Goal: Information Seeking & Learning: Find specific fact

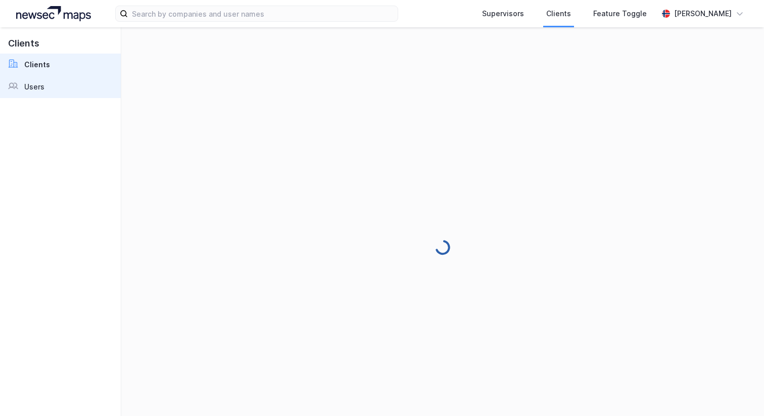
click at [40, 81] on div "Users" at bounding box center [34, 87] width 20 height 12
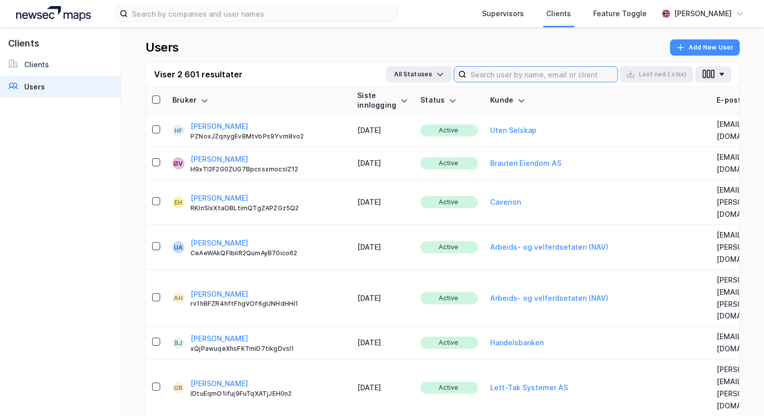
click at [558, 72] on input at bounding box center [542, 74] width 151 height 15
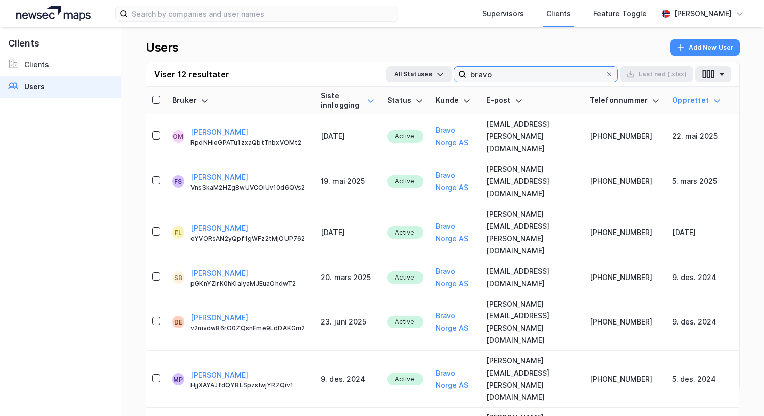
type input "bravo"
click at [368, 100] on icon at bounding box center [371, 100] width 6 height 3
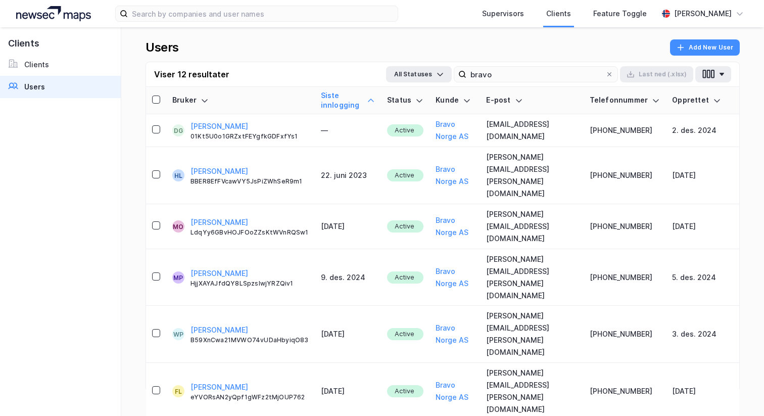
click at [367, 100] on icon at bounding box center [371, 101] width 8 height 8
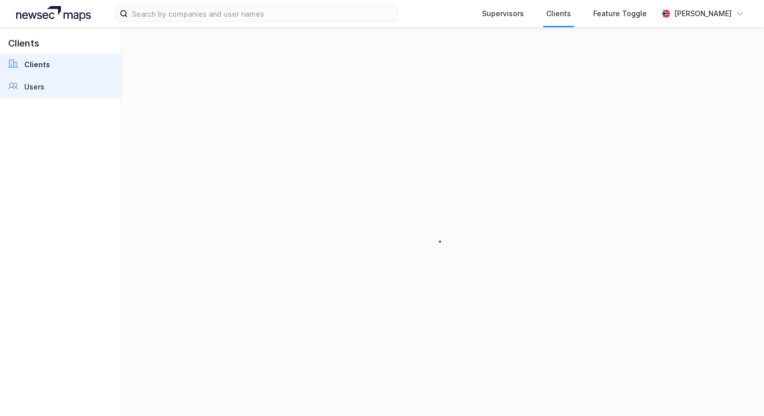
click at [37, 77] on link "Users" at bounding box center [60, 87] width 121 height 22
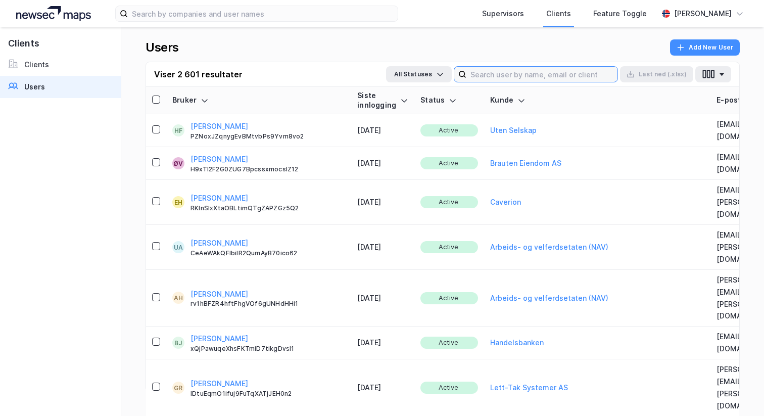
click at [508, 77] on input at bounding box center [542, 74] width 151 height 15
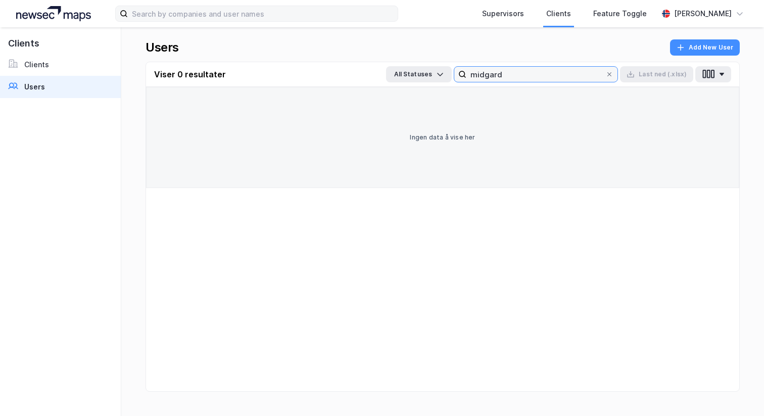
type input "midgard"
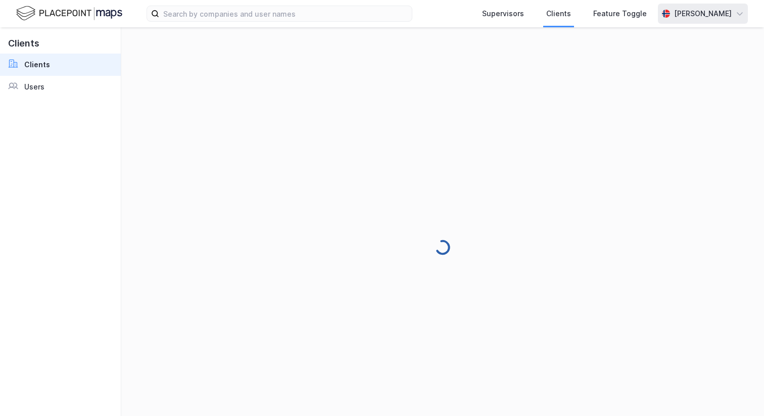
click at [698, 19] on div "[PERSON_NAME]" at bounding box center [703, 14] width 58 height 12
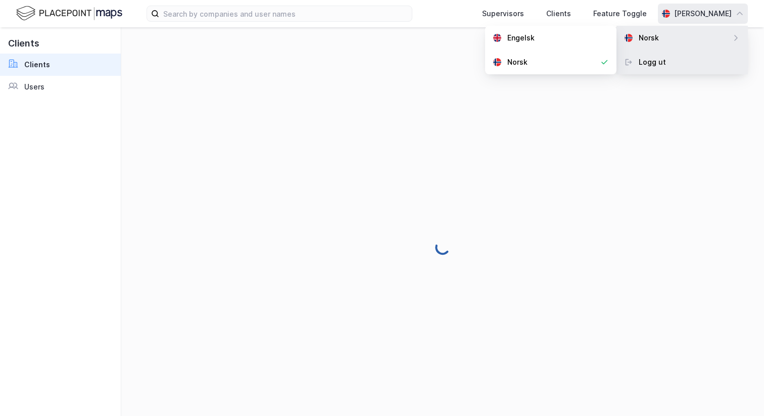
click at [686, 59] on div "Logg ut" at bounding box center [682, 62] width 131 height 24
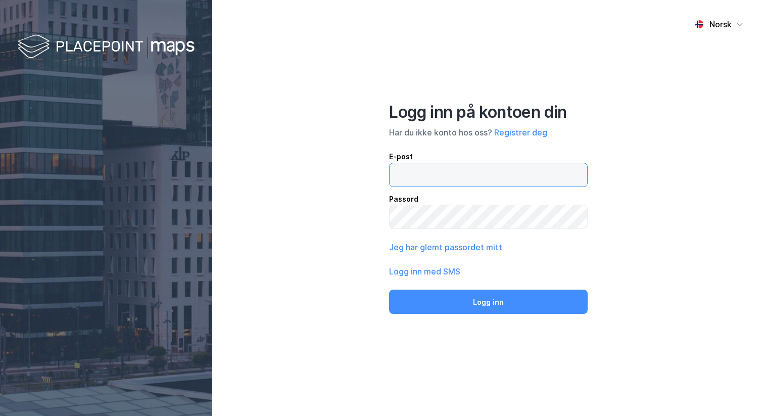
click at [425, 184] on input "email" at bounding box center [489, 174] width 198 height 23
type input "andreas+admin@newsecmaps.com"
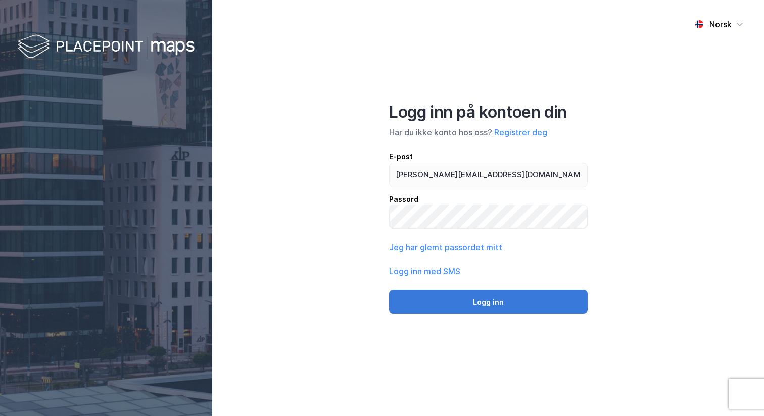
click at [481, 299] on button "Logg inn" at bounding box center [488, 302] width 199 height 24
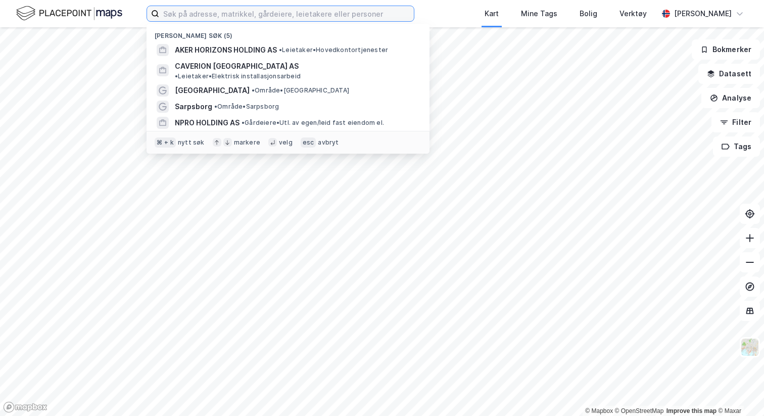
click at [254, 15] on input at bounding box center [286, 13] width 255 height 15
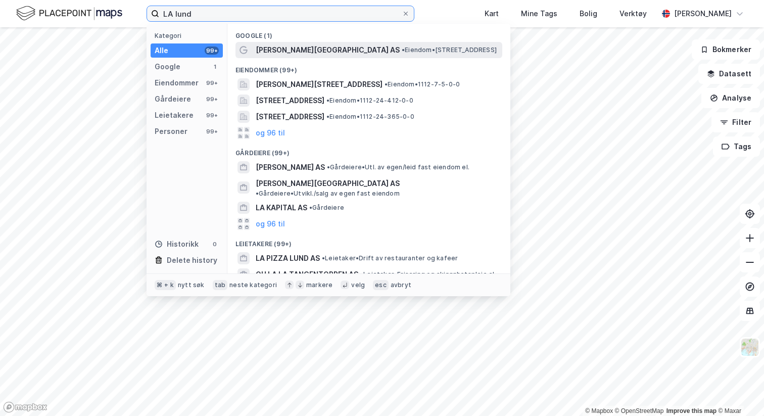
type input "LA lund"
click at [257, 50] on span "[PERSON_NAME][GEOGRAPHIC_DATA] AS" at bounding box center [328, 50] width 144 height 12
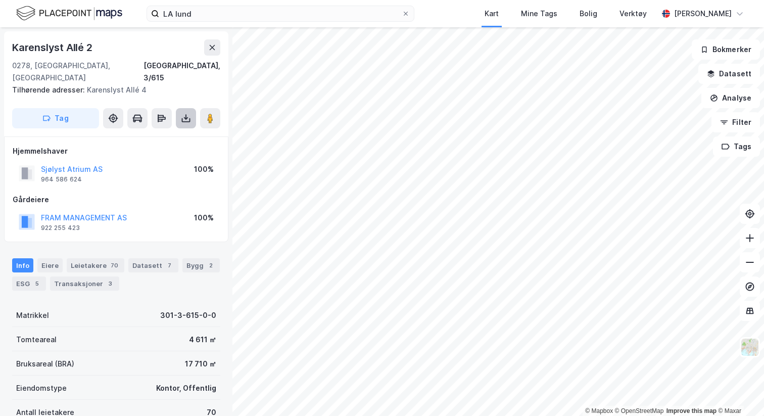
click at [187, 117] on icon at bounding box center [186, 118] width 4 height 3
click at [156, 43] on div "Karenslyst Allé 2" at bounding box center [116, 47] width 208 height 16
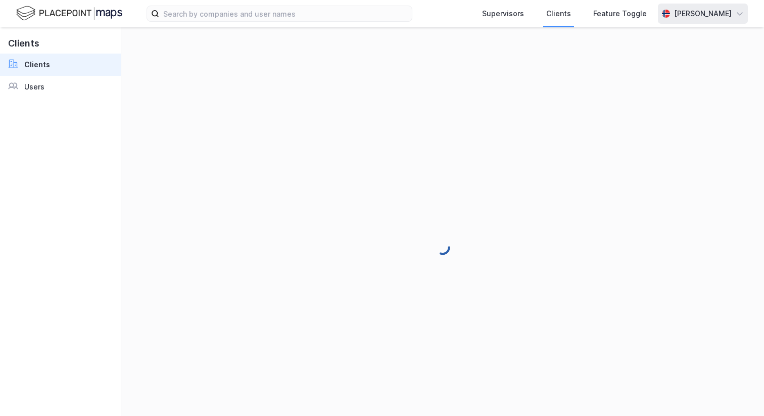
click at [710, 11] on div "[PERSON_NAME]" at bounding box center [703, 14] width 58 height 12
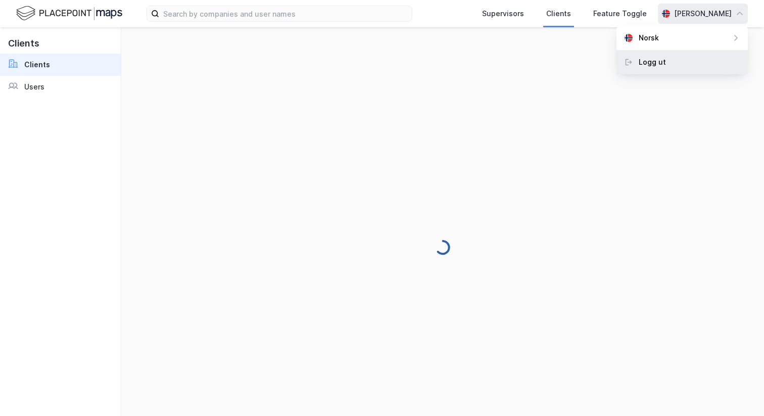
click at [677, 66] on div "Logg ut" at bounding box center [682, 62] width 131 height 24
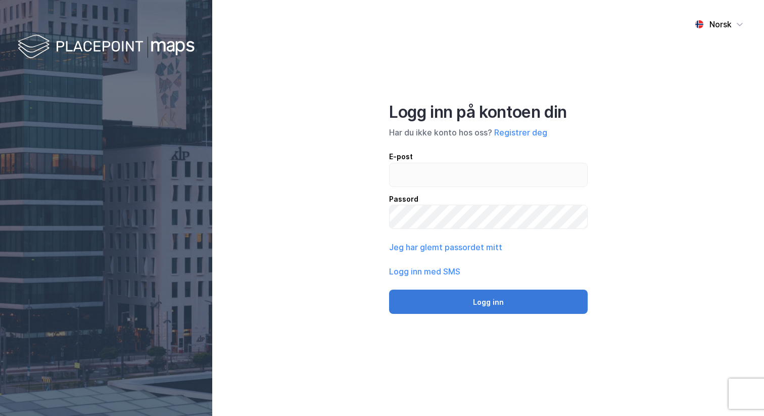
click at [460, 292] on button "Logg inn" at bounding box center [488, 302] width 199 height 24
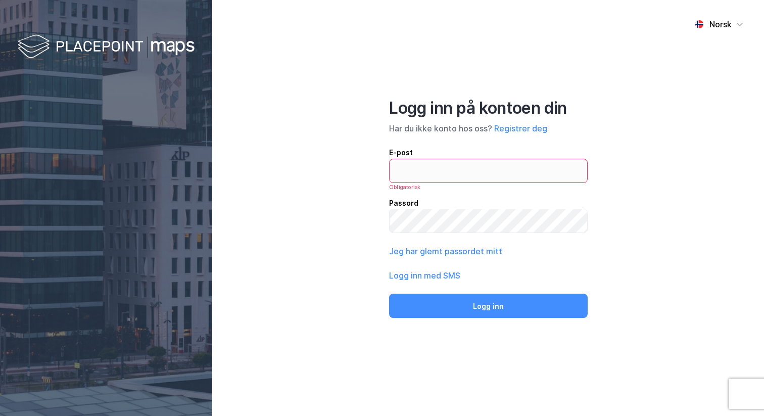
click at [468, 196] on div "E-post Obligatorisk Passord" at bounding box center [488, 190] width 199 height 87
click at [468, 171] on input "email" at bounding box center [489, 170] width 198 height 23
type input "andreas+admin@newsecmaps.com"
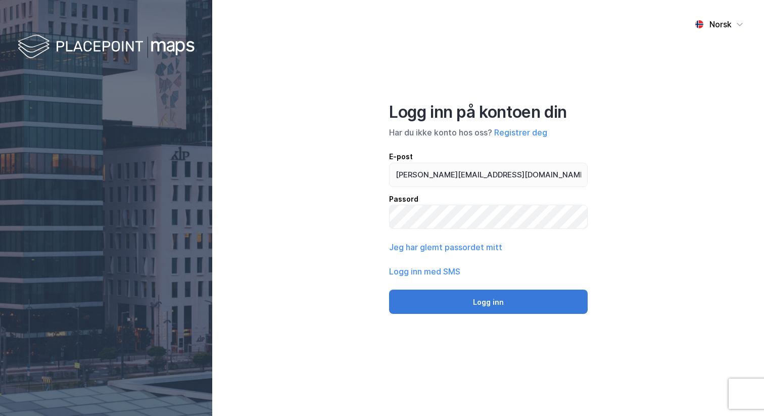
click at [506, 296] on button "Logg inn" at bounding box center [488, 302] width 199 height 24
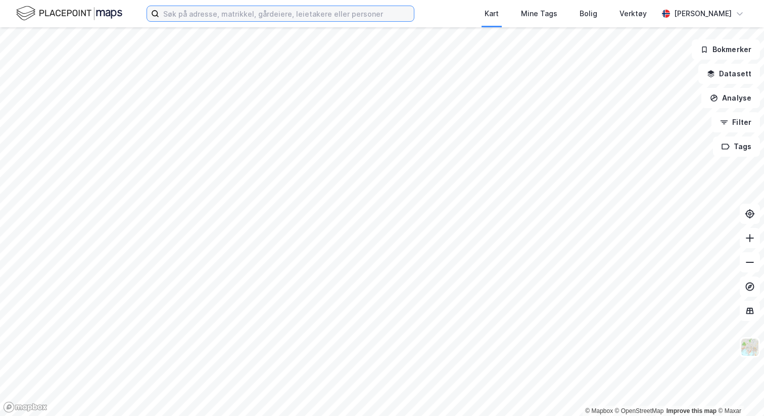
click at [267, 17] on input at bounding box center [286, 13] width 255 height 15
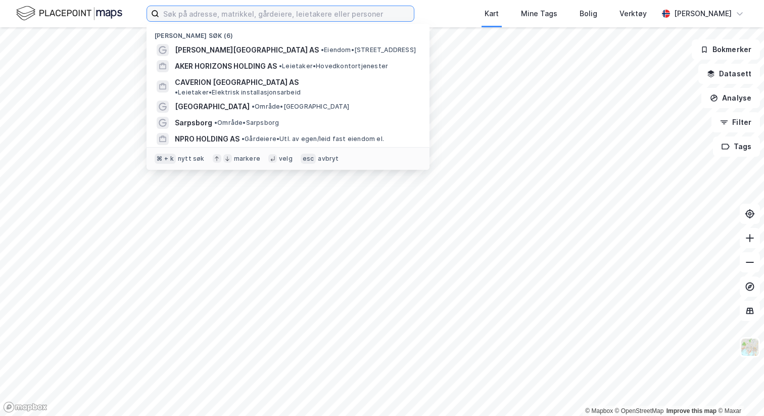
click at [256, 8] on input at bounding box center [286, 13] width 255 height 15
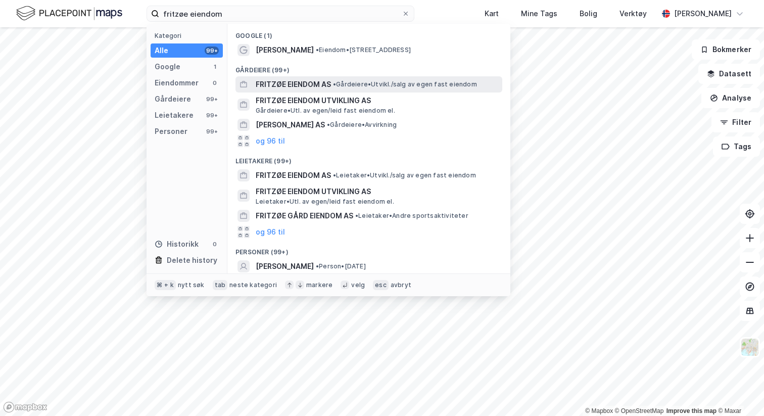
click at [294, 84] on span "FRITZØE EIENDOM AS" at bounding box center [293, 84] width 75 height 12
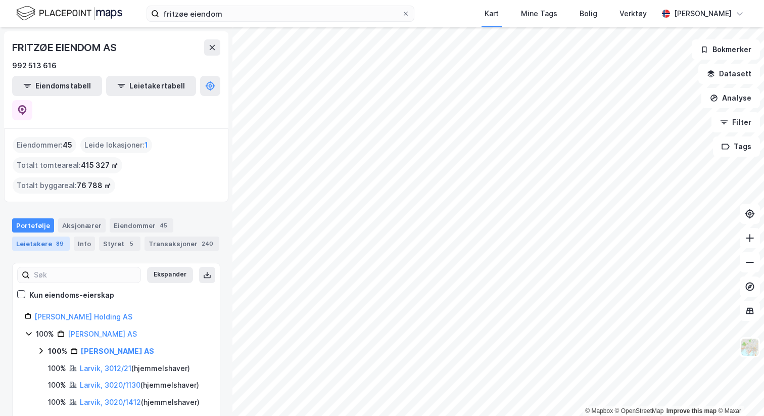
click at [54, 239] on div "89" at bounding box center [60, 244] width 12 height 10
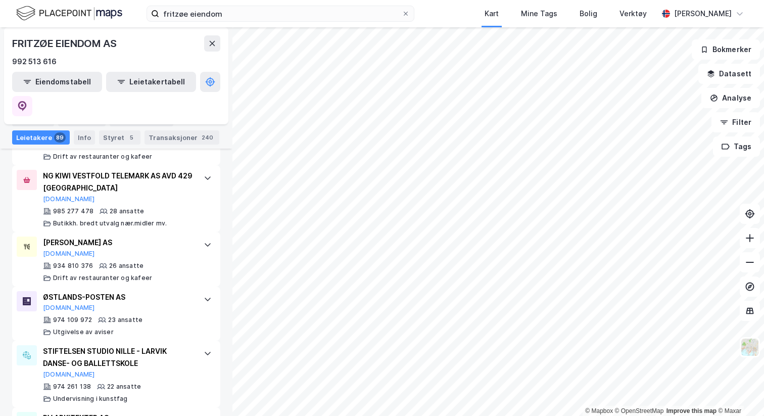
scroll to position [1033, 0]
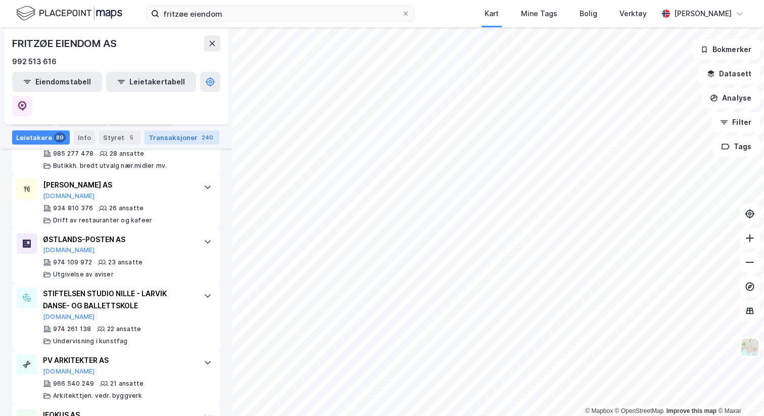
click at [166, 138] on div "Transaksjoner 240" at bounding box center [182, 137] width 75 height 14
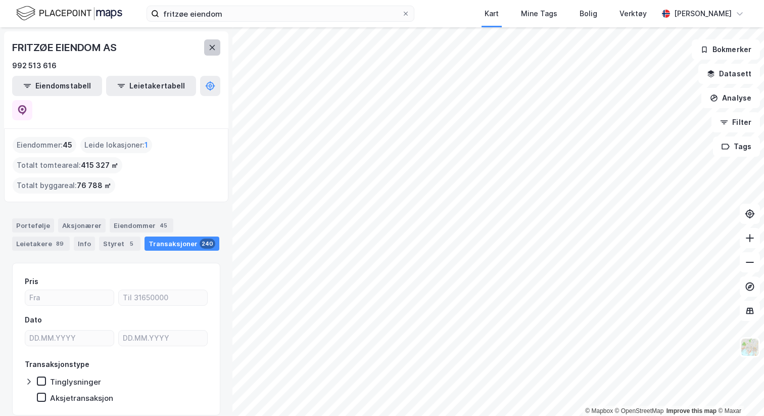
click at [214, 50] on icon at bounding box center [213, 47] width 6 height 5
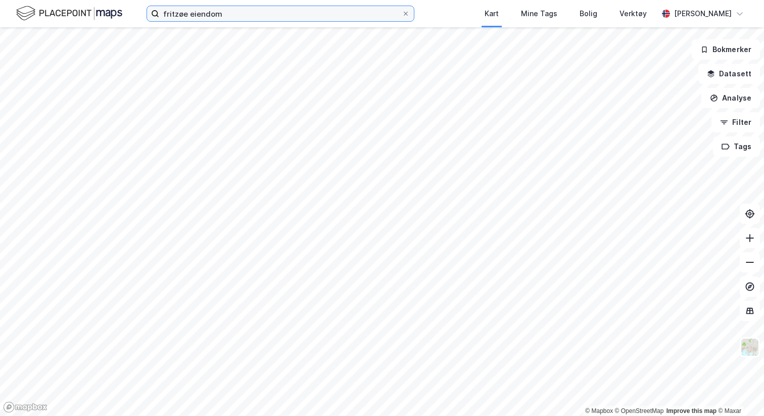
click at [198, 9] on input "fritzøe eiendom" at bounding box center [280, 13] width 243 height 15
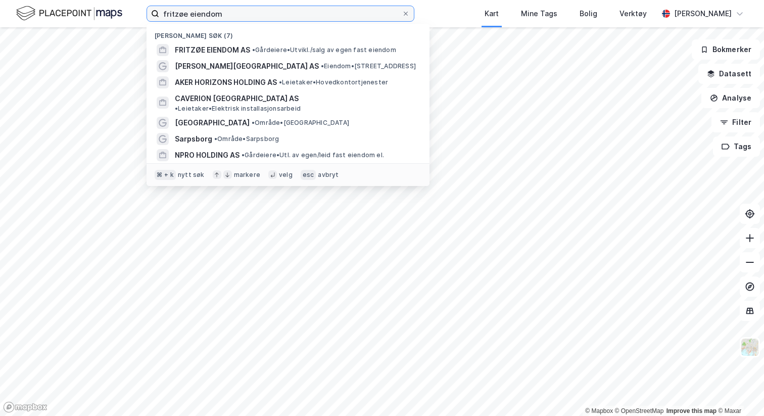
click at [198, 9] on input "fritzøe eiendom" at bounding box center [280, 13] width 243 height 15
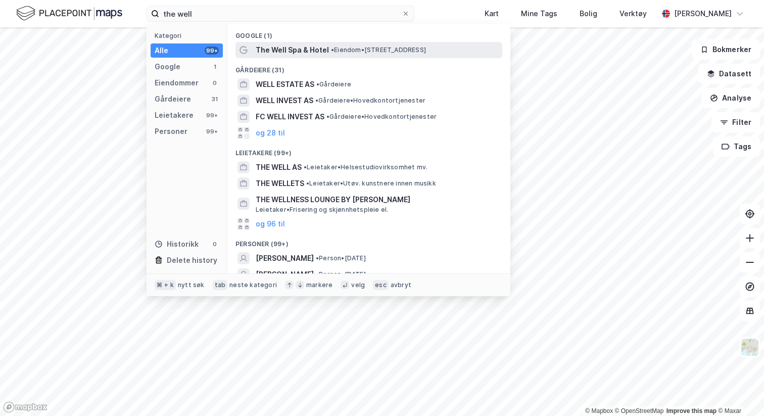
click at [275, 47] on span "The Well Spa & Hotel" at bounding box center [292, 50] width 73 height 12
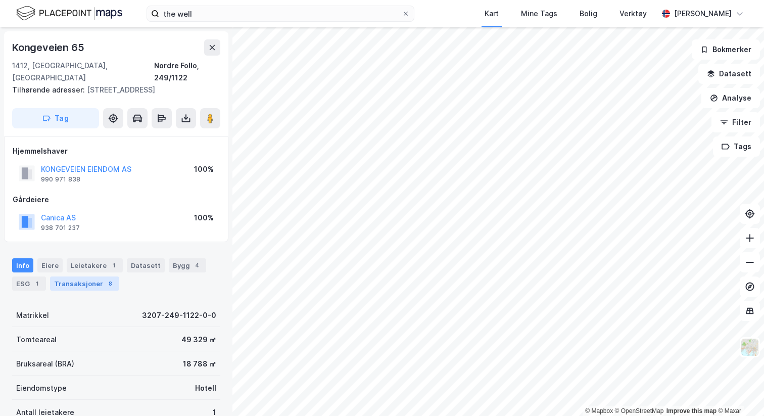
click at [97, 277] on div "Transaksjoner 8" at bounding box center [84, 284] width 69 height 14
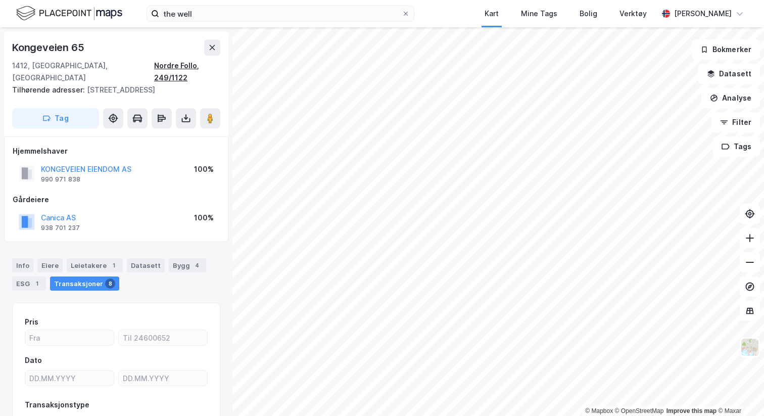
click at [171, 64] on div "Nordre Follo, 249/1122" at bounding box center [187, 72] width 66 height 24
click at [80, 50] on div "Kongeveien 65" at bounding box center [49, 47] width 74 height 16
click at [212, 47] on icon at bounding box center [213, 47] width 6 height 5
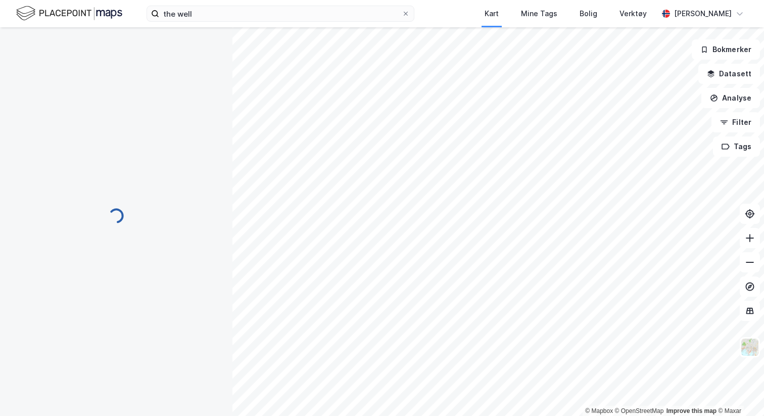
scroll to position [18, 0]
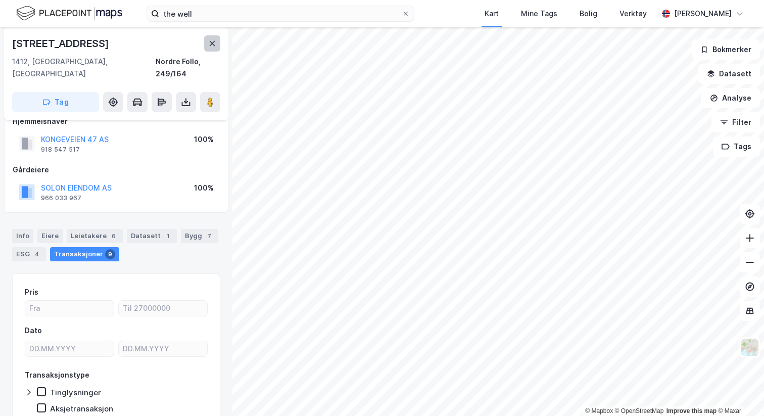
click at [209, 42] on icon at bounding box center [212, 43] width 8 height 8
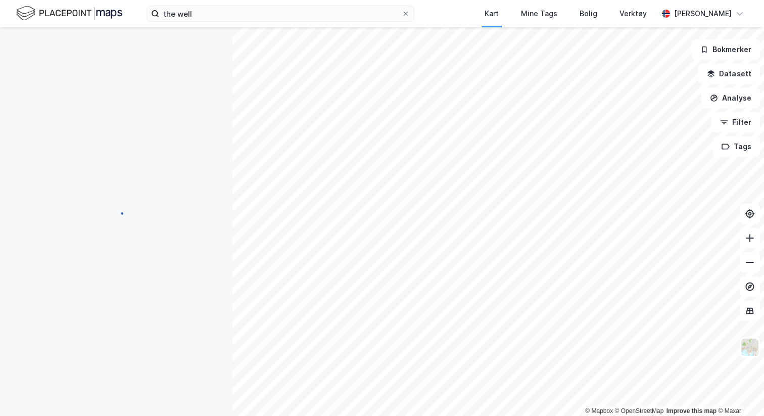
scroll to position [18, 0]
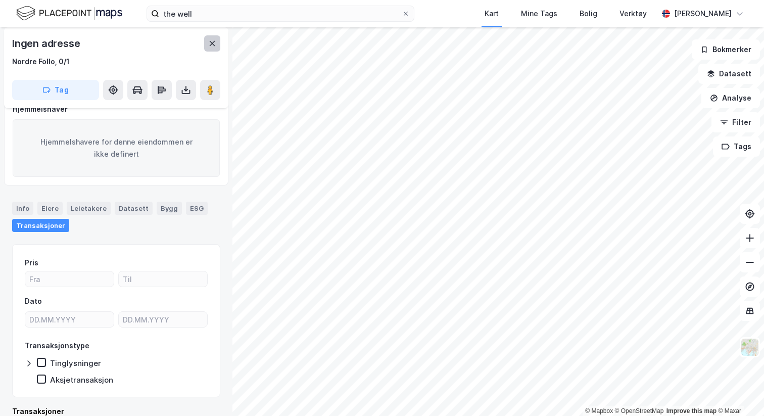
click at [211, 45] on icon at bounding box center [212, 43] width 8 height 8
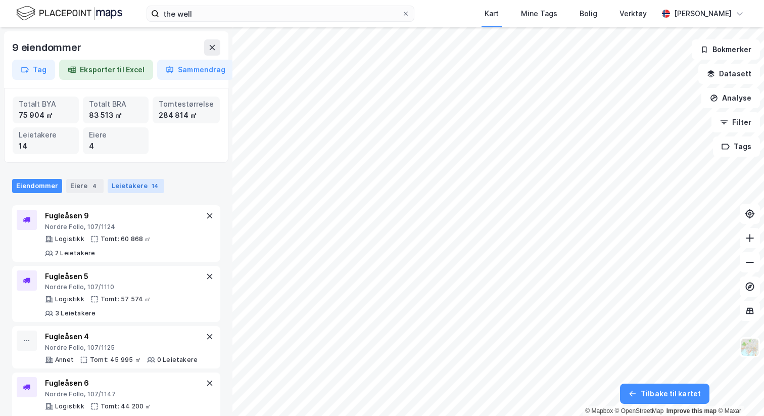
click at [132, 192] on div "Leietakere 14" at bounding box center [136, 186] width 57 height 14
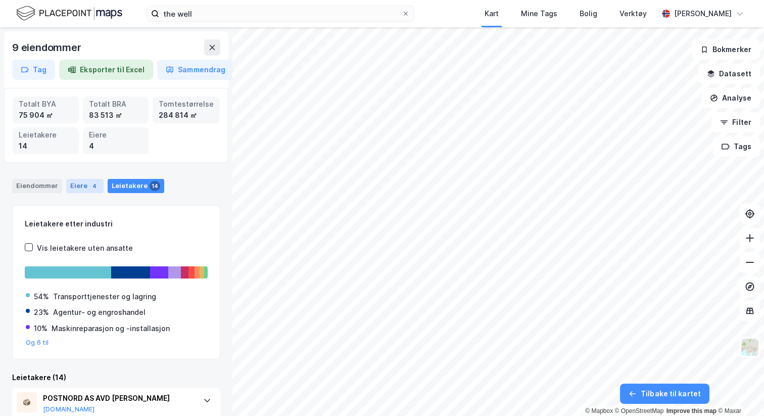
click at [85, 187] on div "Eiere 4" at bounding box center [84, 186] width 37 height 14
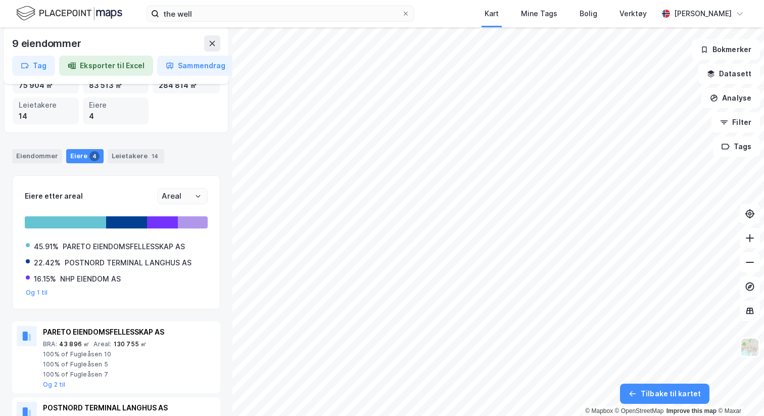
scroll to position [32, 0]
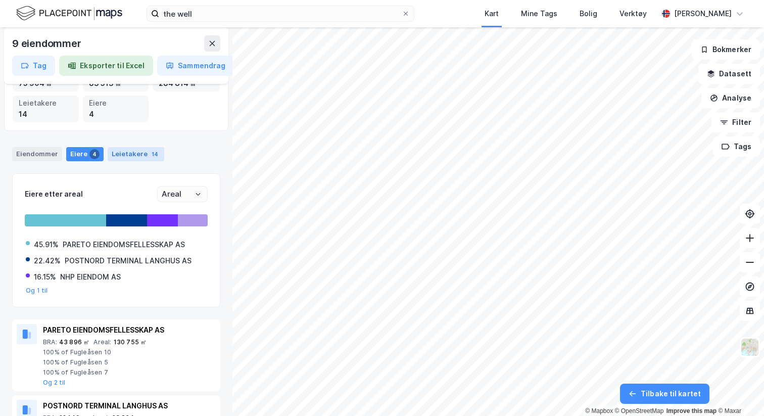
click at [120, 161] on div "Leietakere 14" at bounding box center [136, 154] width 57 height 14
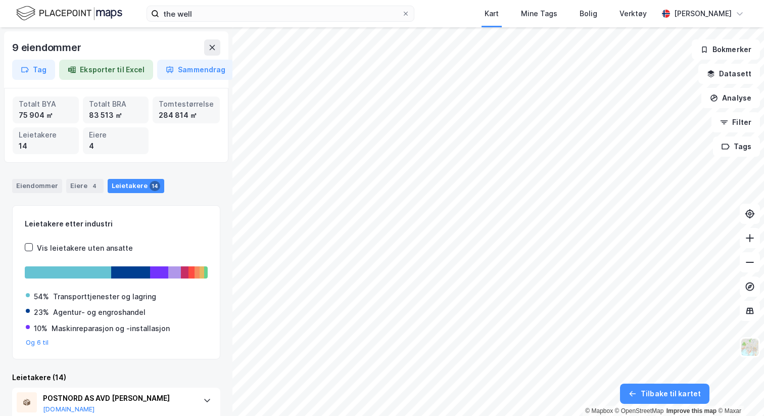
click at [70, 177] on div "Eiendommer Eiere 4 Leietakere 14" at bounding box center [116, 182] width 233 height 30
click at [76, 190] on div "Eiere 4" at bounding box center [84, 186] width 37 height 14
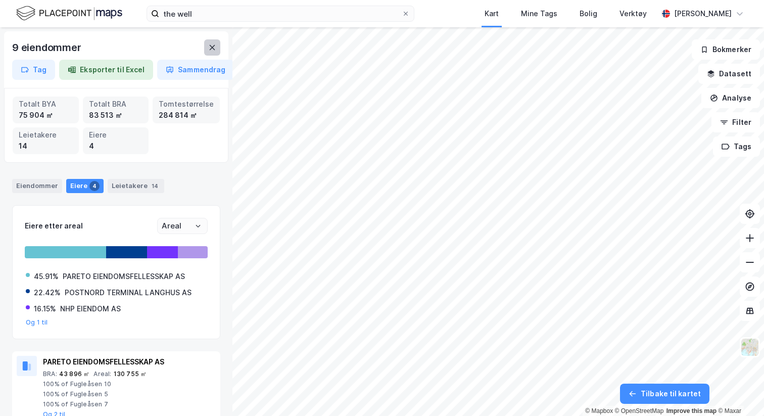
click at [212, 47] on icon at bounding box center [212, 47] width 8 height 8
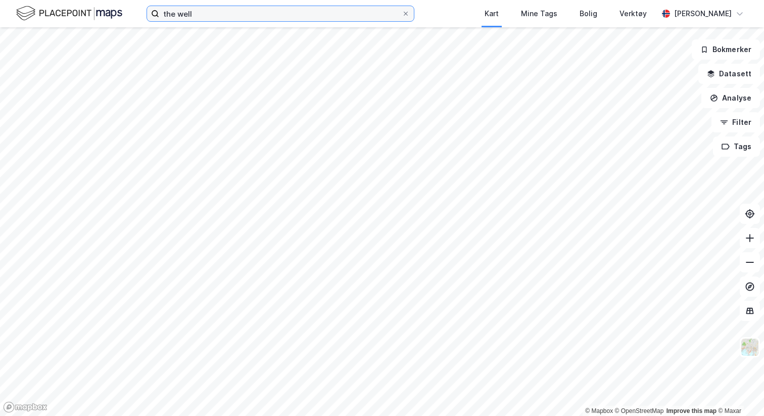
click at [220, 11] on input "the well" at bounding box center [280, 13] width 243 height 15
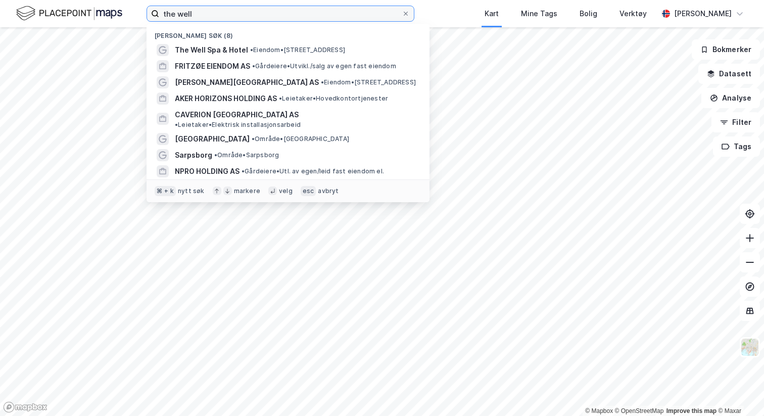
click at [220, 11] on input "the well" at bounding box center [280, 13] width 243 height 15
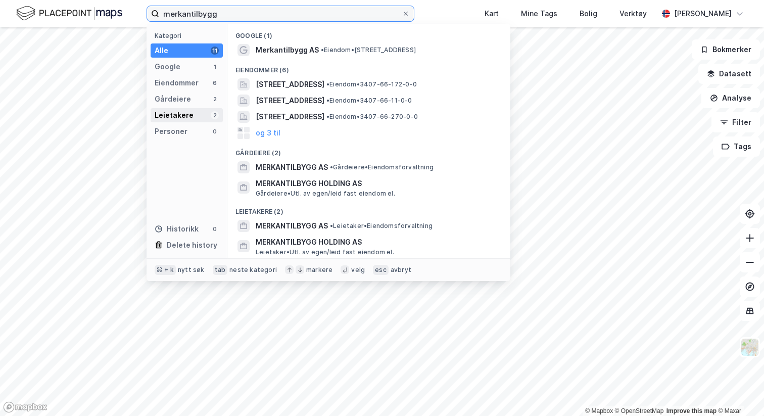
type input "merkantilbygg"
click at [186, 117] on div "Leietakere" at bounding box center [174, 115] width 39 height 12
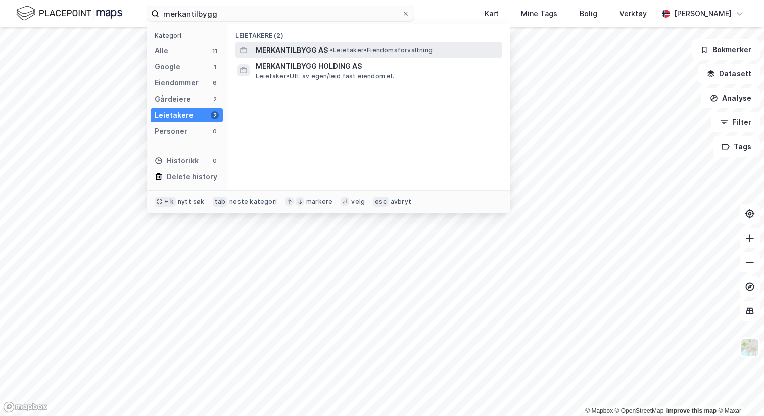
click at [301, 52] on span "MERKANTILBYGG AS" at bounding box center [292, 50] width 72 height 12
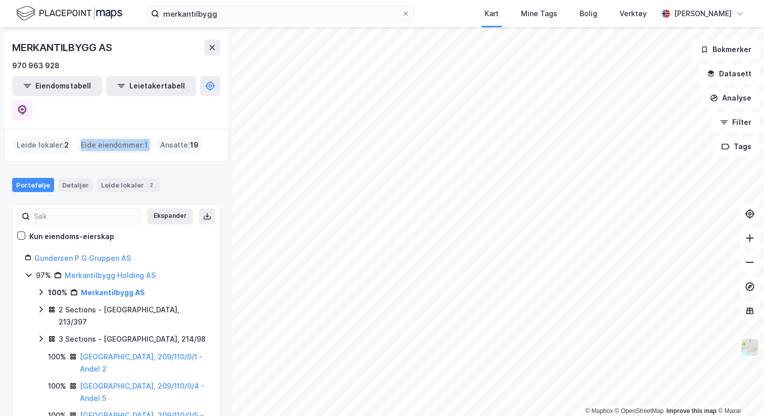
drag, startPoint x: 106, startPoint y: 114, endPoint x: 159, endPoint y: 114, distance: 53.1
click at [159, 137] on div "Leide lokaler : 2 Eide eiendommer : 1 Ansatte : 19" at bounding box center [116, 145] width 207 height 16
click at [152, 128] on div "Leide lokaler : 2 Eide eiendommer : 1 Ansatte : 19" at bounding box center [116, 144] width 224 height 33
drag, startPoint x: 12, startPoint y: 41, endPoint x: 139, endPoint y: 55, distance: 127.1
click at [139, 55] on div "MERKANTILBYGG AS" at bounding box center [116, 47] width 208 height 16
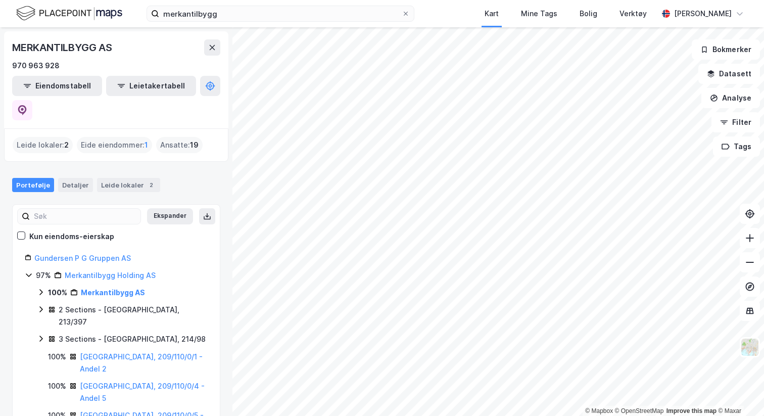
click at [139, 47] on div "MERKANTILBYGG AS" at bounding box center [116, 47] width 208 height 16
click at [32, 100] on button at bounding box center [22, 110] width 20 height 20
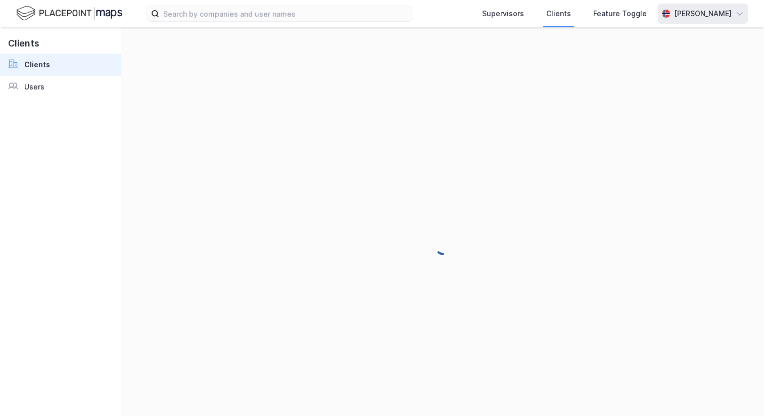
click at [720, 15] on div "[PERSON_NAME]" at bounding box center [703, 14] width 58 height 12
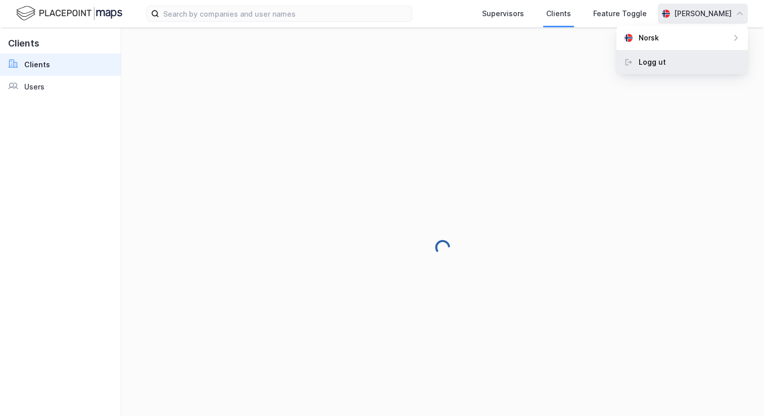
click at [679, 57] on div "Logg ut" at bounding box center [682, 62] width 131 height 24
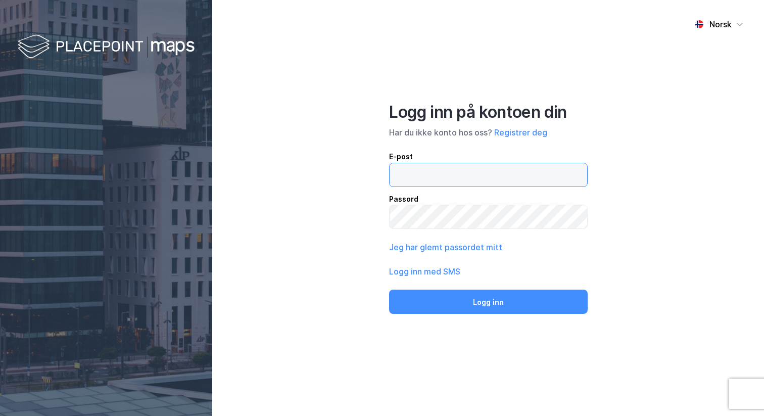
click at [435, 164] on input "email" at bounding box center [489, 174] width 198 height 23
type input "[PERSON_NAME][EMAIL_ADDRESS][DOMAIN_NAME]"
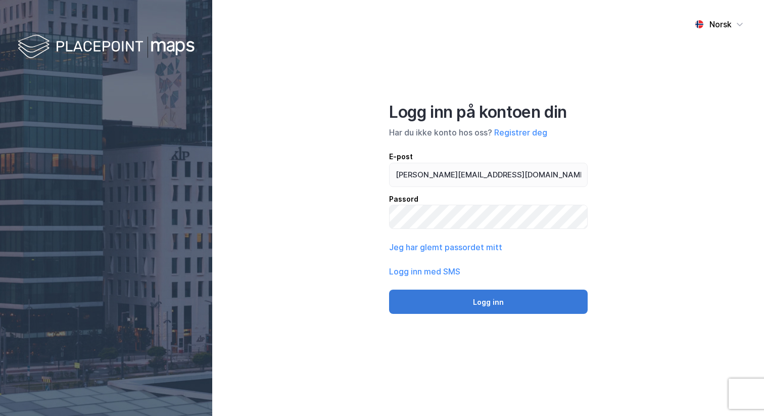
click at [475, 312] on button "Logg inn" at bounding box center [488, 302] width 199 height 24
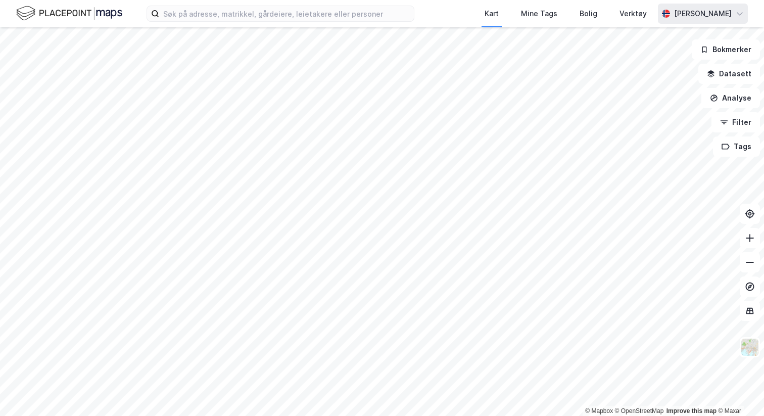
click at [681, 10] on div "[PERSON_NAME]" at bounding box center [703, 14] width 58 height 12
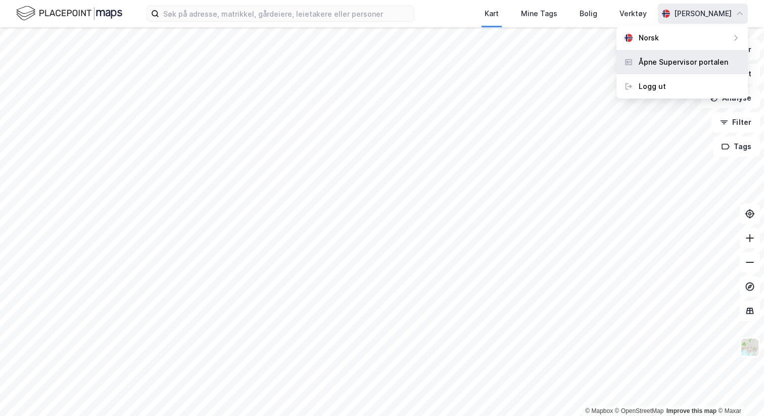
click at [654, 54] on div "Åpne Supervisor portalen" at bounding box center [682, 62] width 131 height 24
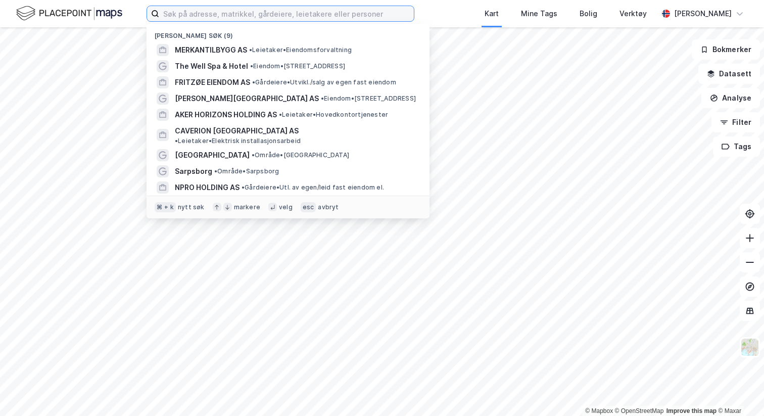
click at [202, 19] on input at bounding box center [286, 13] width 255 height 15
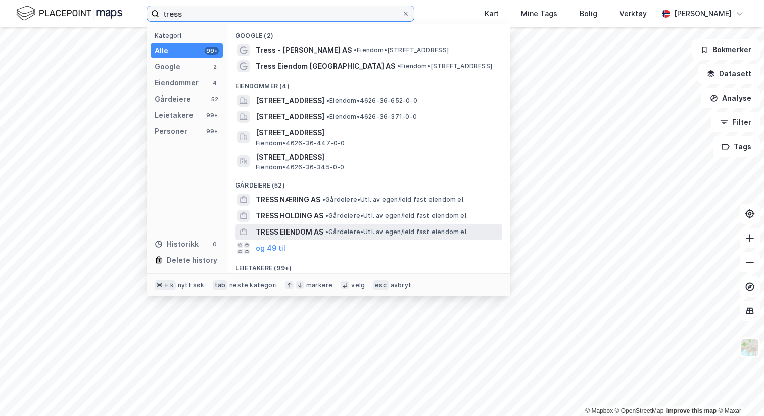
type input "tress"
click at [306, 229] on span "TRESS EIENDOM AS" at bounding box center [290, 232] width 68 height 12
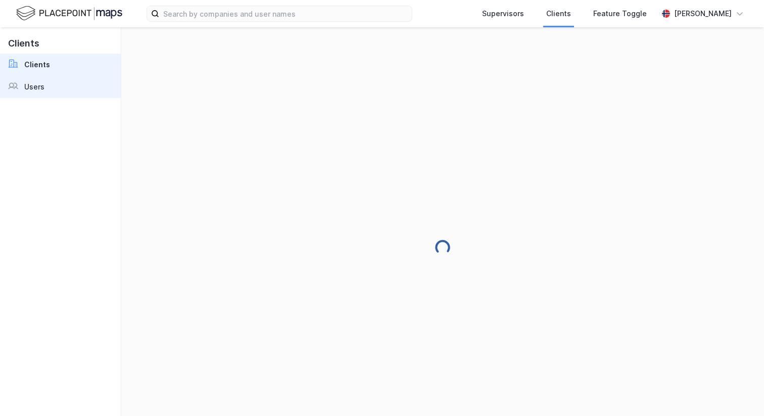
click at [50, 87] on link "Users" at bounding box center [60, 87] width 121 height 22
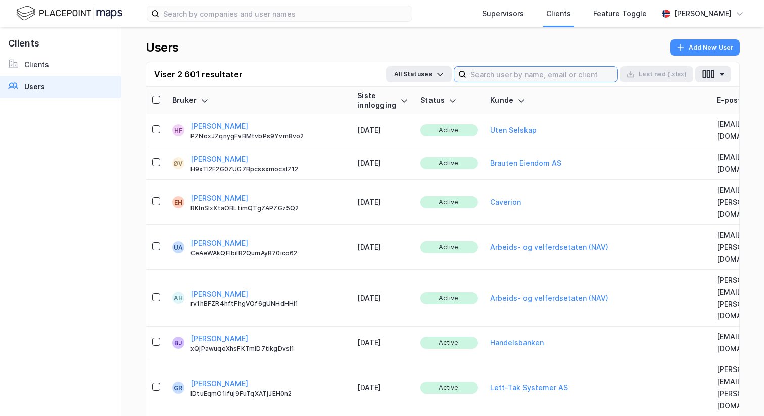
click at [528, 80] on input at bounding box center [542, 74] width 151 height 15
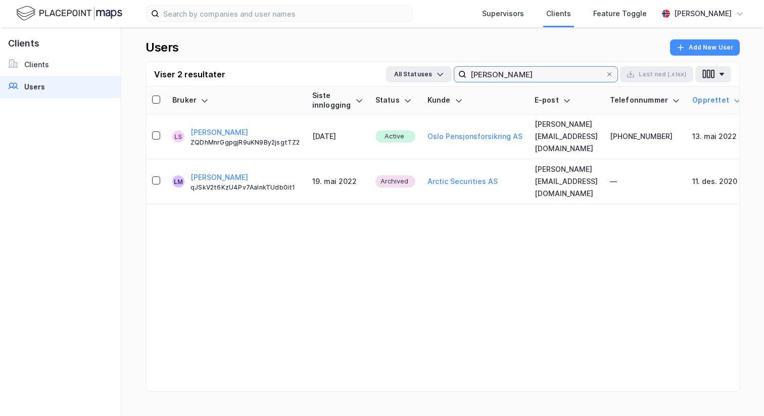
type input "lars martin"
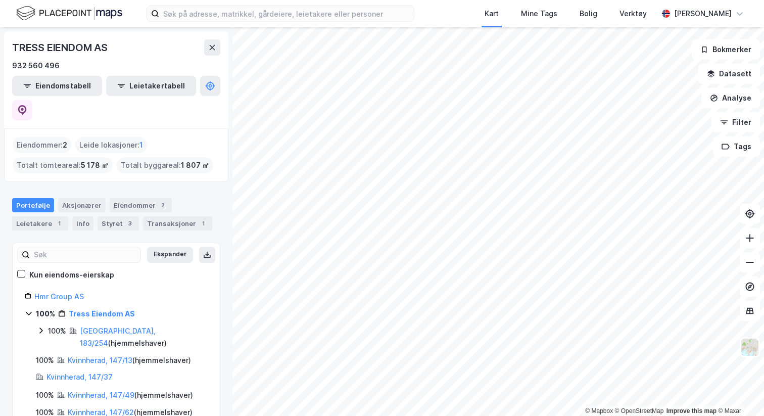
click at [48, 198] on div "Portefølje Aksjonærer Eiendommer 2 Leietakere 1 Info Styret 3 Transaksjoner 1" at bounding box center [116, 214] width 208 height 32
click at [48, 216] on div "Leietakere 1" at bounding box center [40, 223] width 56 height 14
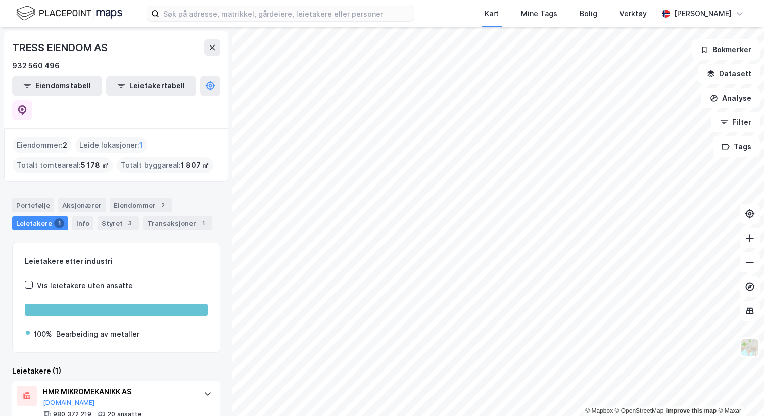
scroll to position [7, 0]
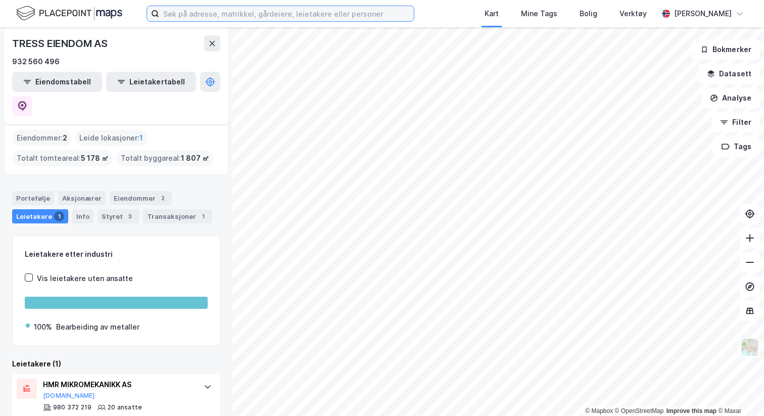
click at [185, 15] on input at bounding box center [286, 13] width 255 height 15
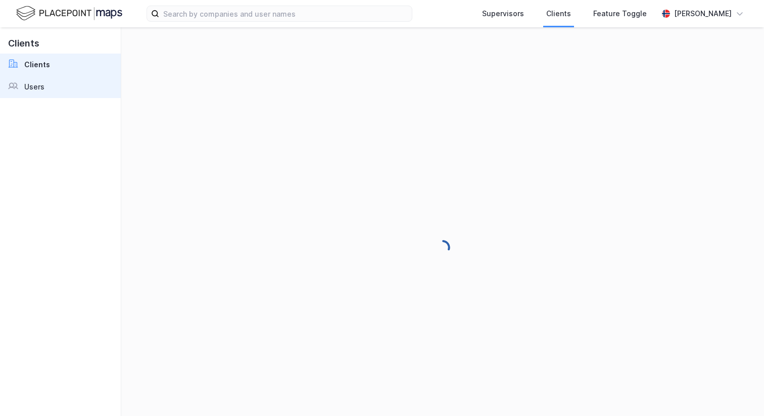
click at [32, 87] on div "Users" at bounding box center [34, 87] width 20 height 12
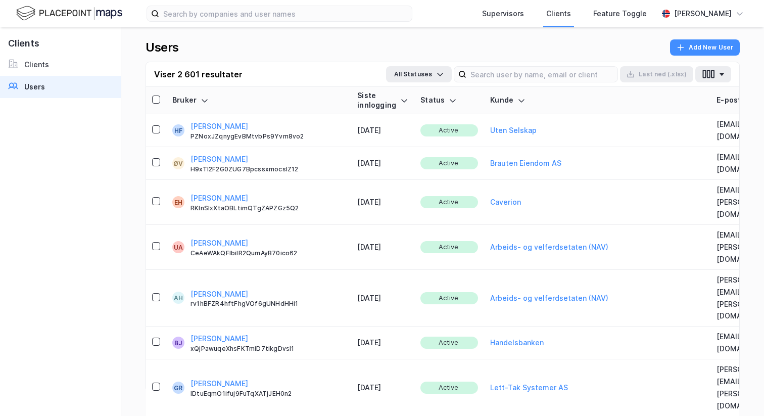
click at [529, 63] on div "Viser 2 601 resultater All Statuses Last [PERSON_NAME] (.xlsx)" at bounding box center [442, 74] width 593 height 25
click at [515, 71] on input at bounding box center [542, 74] width 151 height 15
click at [695, 15] on div "[PERSON_NAME]" at bounding box center [703, 14] width 58 height 12
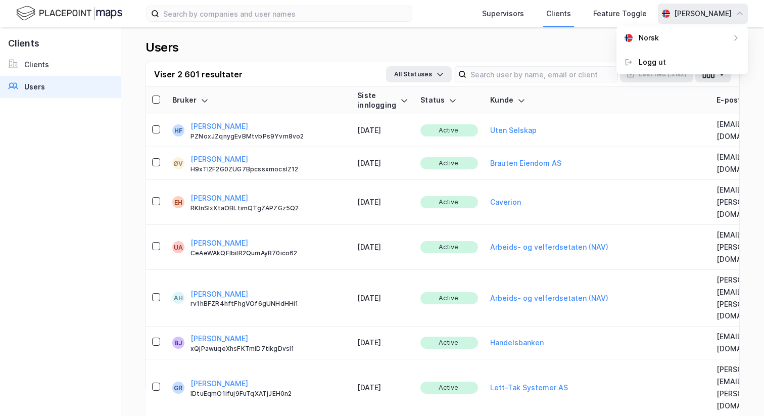
click at [692, 8] on div "[PERSON_NAME]" at bounding box center [703, 14] width 58 height 12
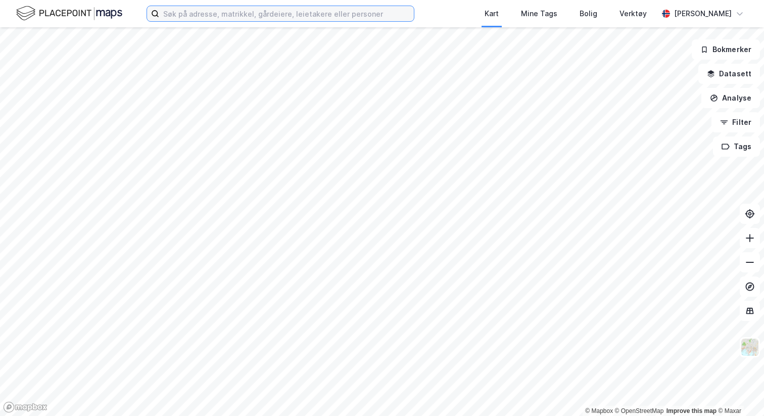
click at [291, 12] on input at bounding box center [286, 13] width 255 height 15
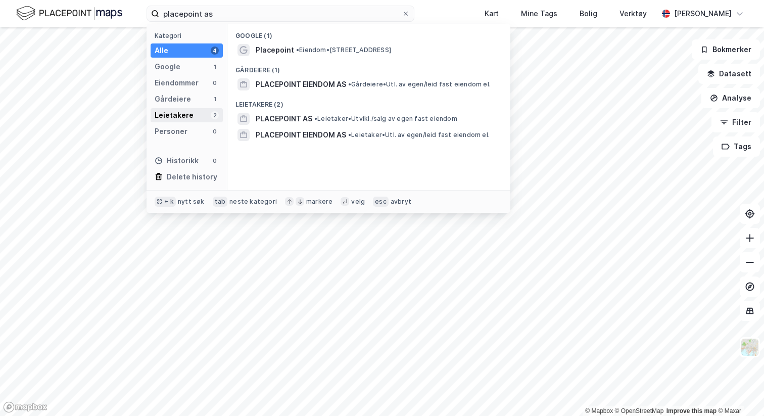
click at [183, 115] on div "Leietakere" at bounding box center [174, 115] width 39 height 12
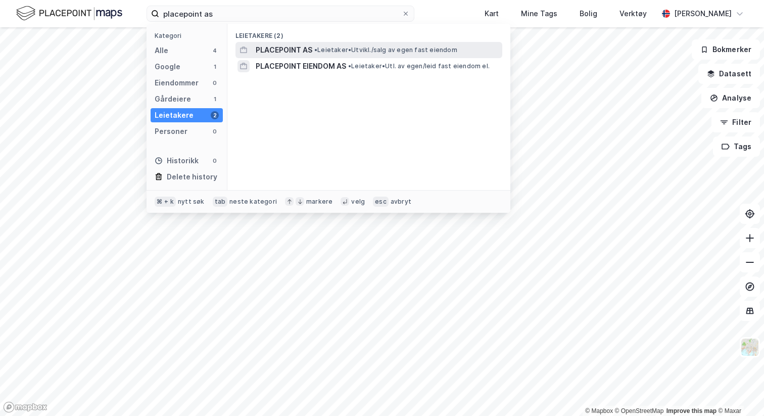
click at [303, 50] on span "PLACEPOINT AS" at bounding box center [284, 50] width 57 height 12
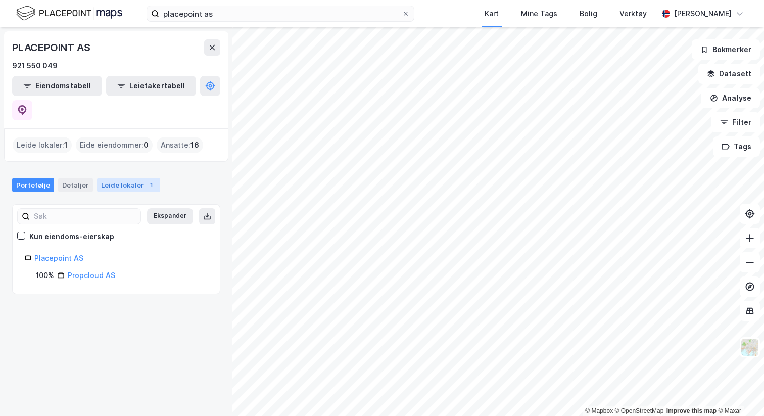
click at [127, 178] on div "Leide lokaler 1" at bounding box center [128, 185] width 63 height 14
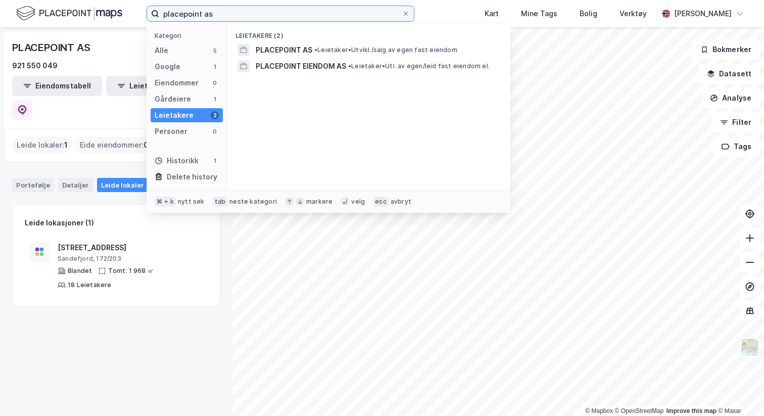
click at [199, 10] on input "placepoint as" at bounding box center [280, 13] width 243 height 15
click at [78, 166] on div "Portefølje Detaljer Leide lokaler 1" at bounding box center [116, 181] width 233 height 30
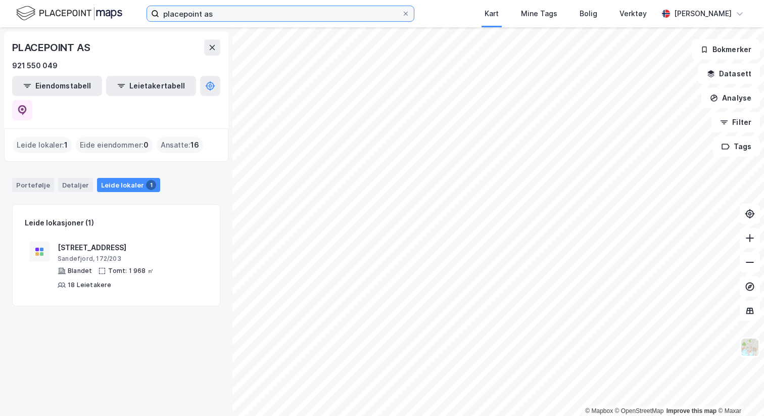
click at [220, 11] on input "placepoint as" at bounding box center [280, 13] width 243 height 15
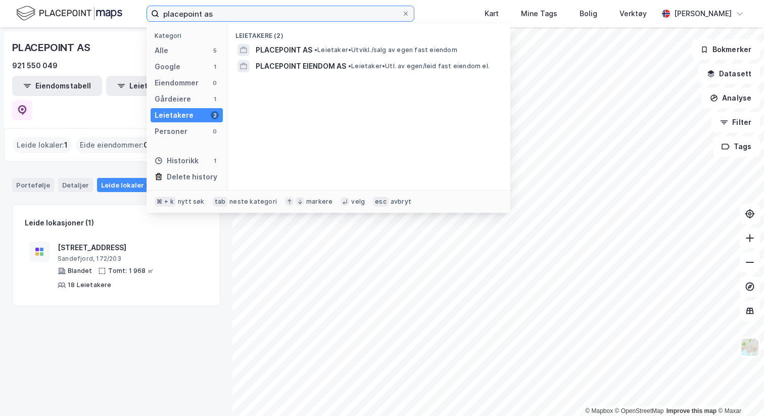
click at [257, 14] on input "placepoint as" at bounding box center [280, 13] width 243 height 15
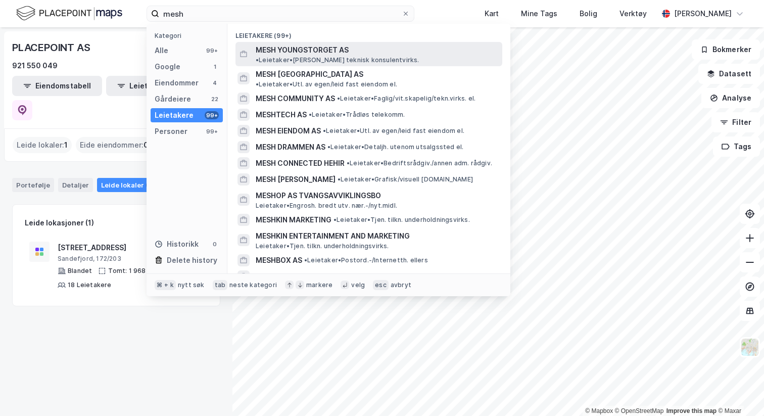
click at [294, 51] on span "MESH YOUNGSTORGET AS" at bounding box center [302, 50] width 93 height 12
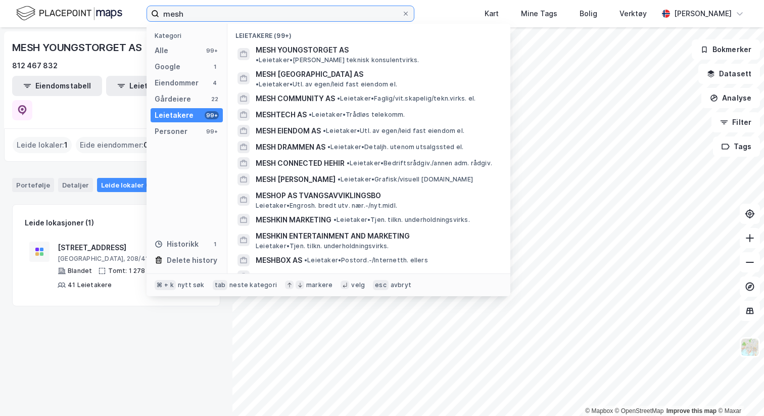
click at [195, 17] on input "mesh" at bounding box center [280, 13] width 243 height 15
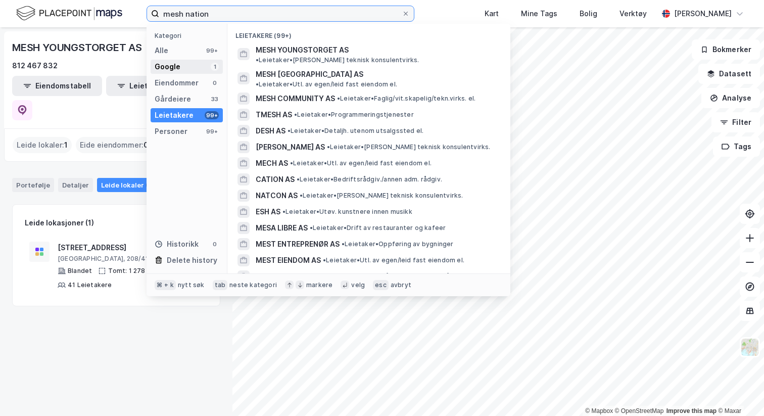
type input "mesh nation"
click at [190, 66] on div "Google 1" at bounding box center [187, 67] width 72 height 14
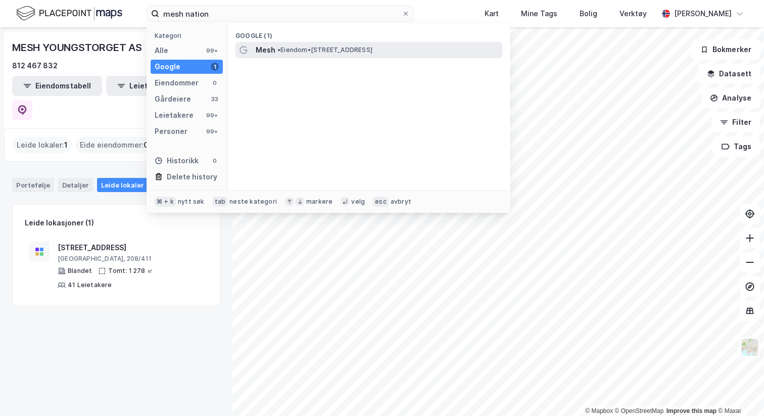
click at [299, 52] on span "• Eiendom • Tordenskiolds gate 2, 0160 Oslo" at bounding box center [325, 50] width 95 height 8
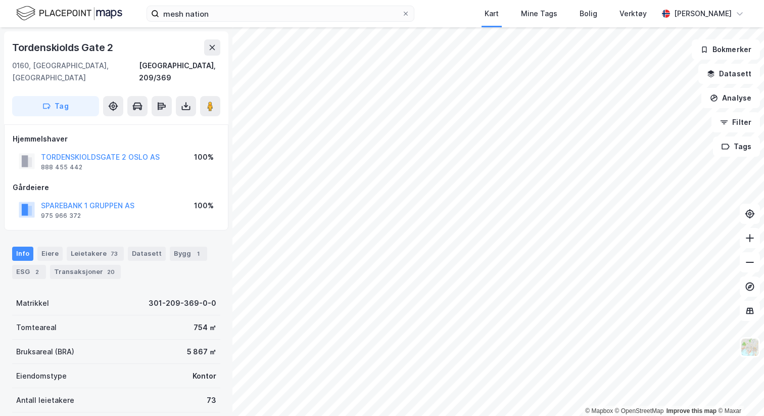
click at [77, 53] on div "Tordenskiolds Gate 2" at bounding box center [63, 47] width 103 height 16
copy div "Tordenskiolds Gate 2"
